Goal: Task Accomplishment & Management: Use online tool/utility

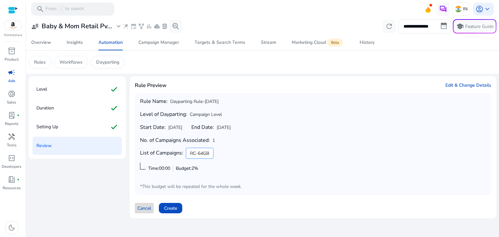
click at [149, 209] on span "Cancel" at bounding box center [144, 208] width 14 height 7
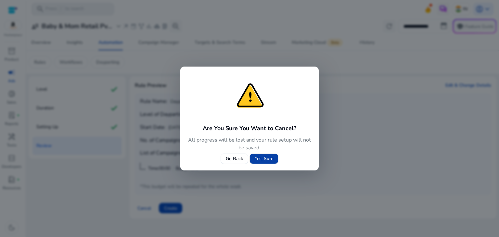
click at [260, 157] on span "Yes, Sure" at bounding box center [264, 158] width 19 height 7
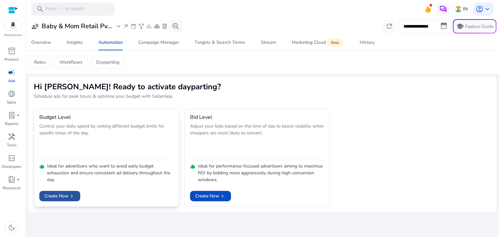
click at [69, 199] on span "chevron_right" at bounding box center [72, 196] width 6 height 6
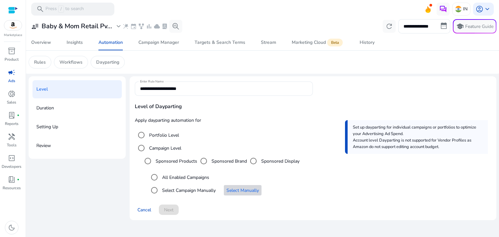
click at [227, 191] on span "Select an option" at bounding box center [243, 191] width 38 height 16
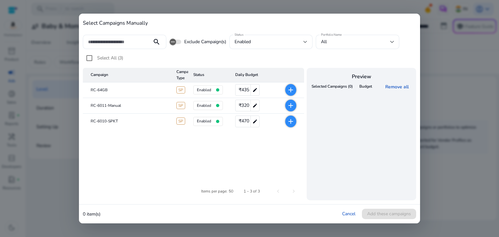
click at [287, 87] on mat-icon "add" at bounding box center [291, 90] width 8 height 8
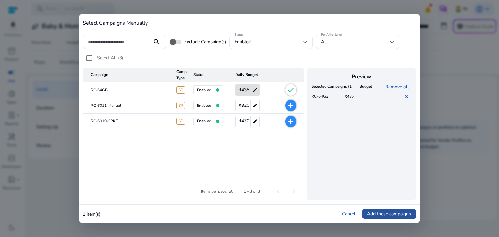
click at [374, 210] on span at bounding box center [389, 214] width 54 height 16
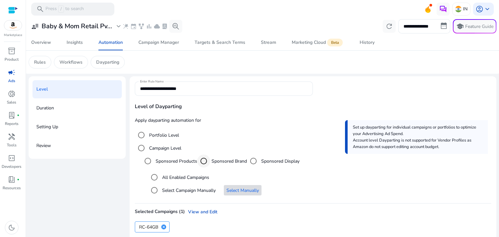
scroll to position [30, 0]
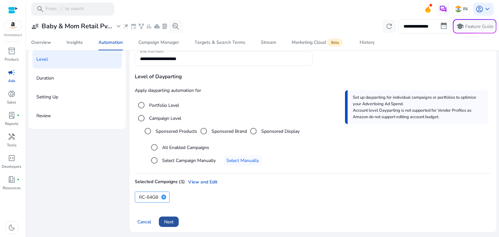
click at [175, 218] on span at bounding box center [169, 222] width 20 height 16
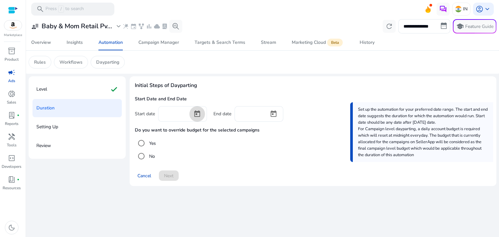
click at [196, 112] on span "Open calendar" at bounding box center [197, 114] width 16 height 16
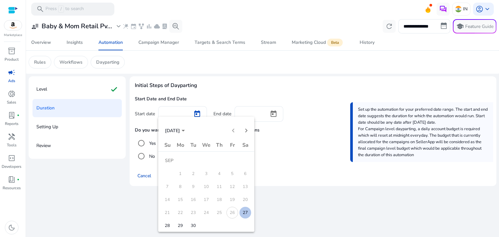
click at [240, 213] on span "27" at bounding box center [245, 213] width 12 height 12
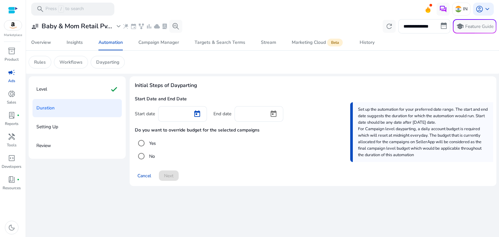
type input "*********"
click at [275, 117] on span "Open calendar" at bounding box center [274, 114] width 16 height 16
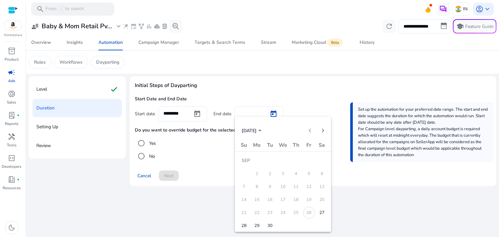
click at [246, 231] on span "28" at bounding box center [244, 226] width 12 height 12
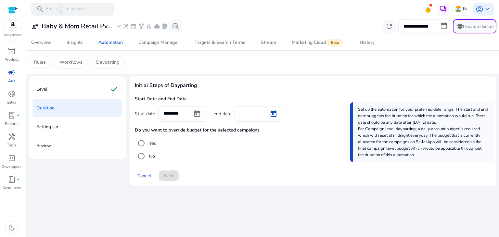
type input "*********"
click at [171, 173] on span "Next" at bounding box center [168, 175] width 9 height 7
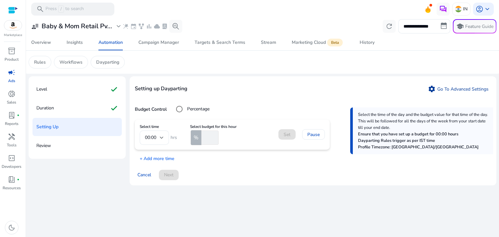
click at [461, 89] on link "settings Go To Advanced Settings" at bounding box center [458, 89] width 66 height 10
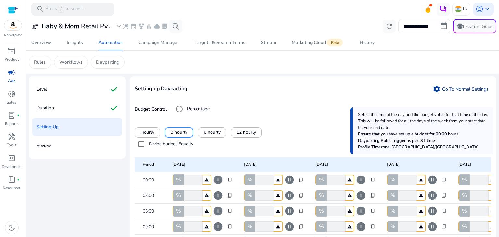
click at [444, 88] on link "settings Go To Normal Settings" at bounding box center [460, 89] width 61 height 10
